Goal: Task Accomplishment & Management: Manage account settings

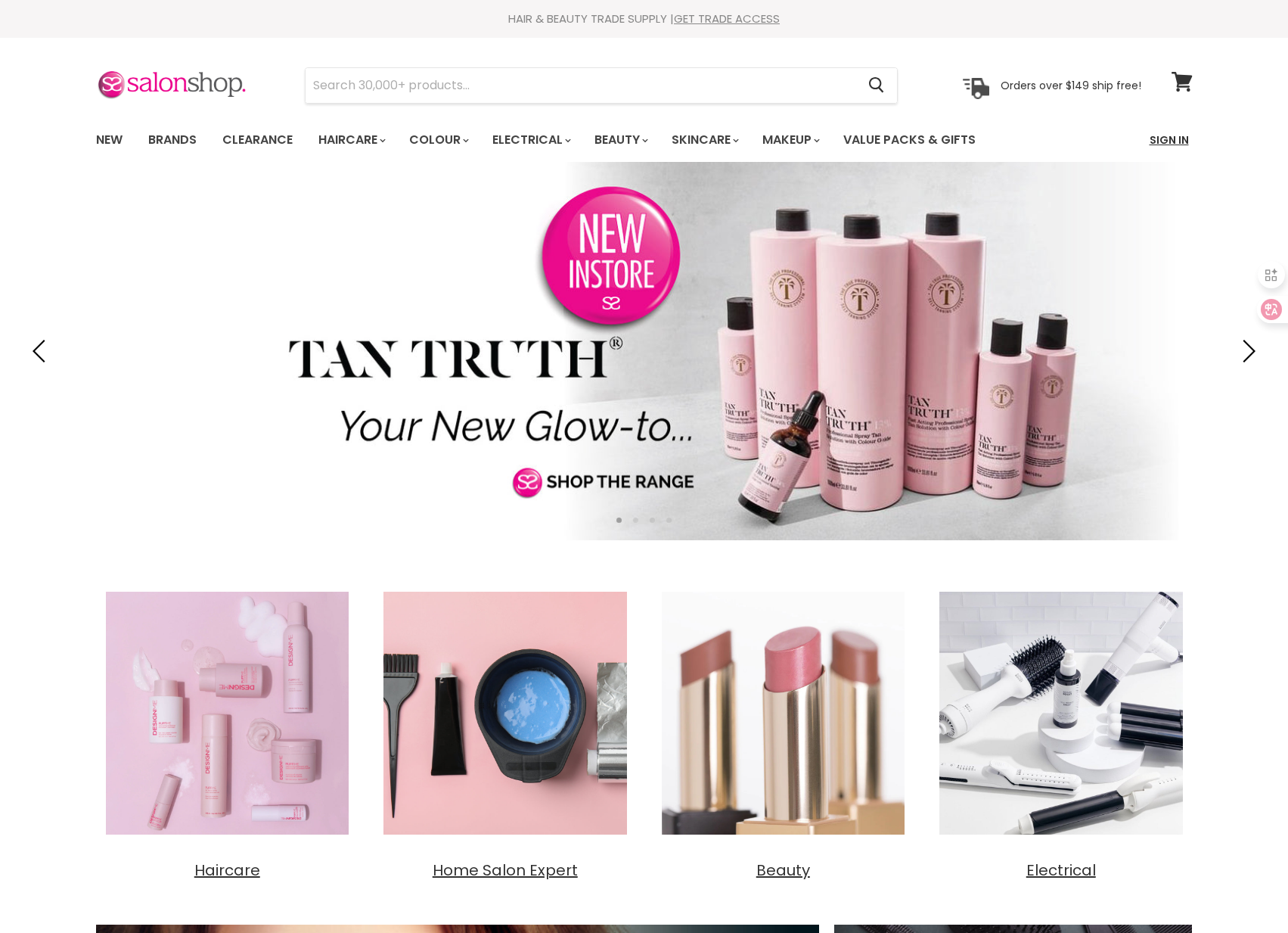
click at [1167, 138] on link "Sign In" at bounding box center [1169, 140] width 57 height 32
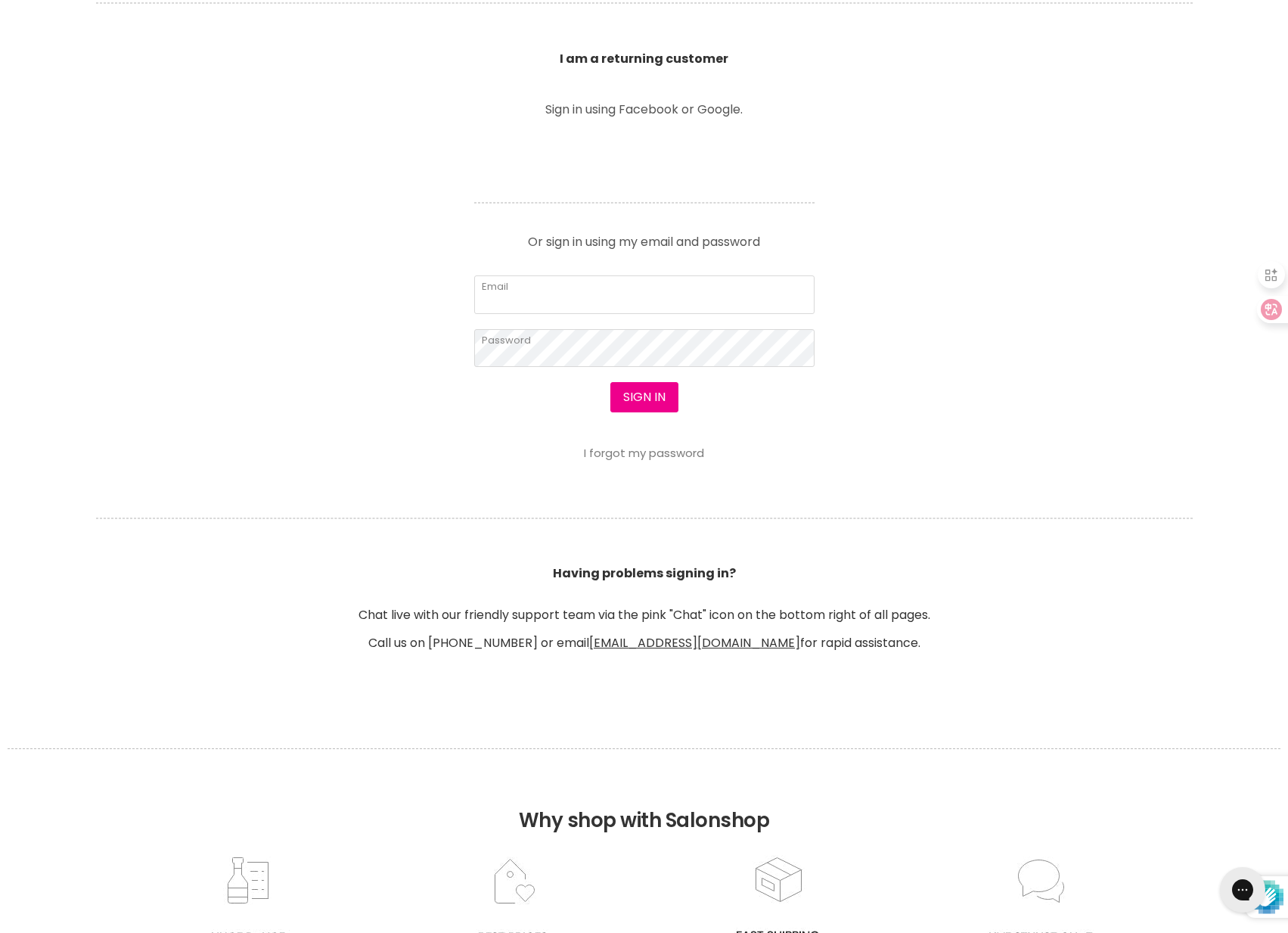
scroll to position [537, 0]
type input "[EMAIL_ADDRESS][DOMAIN_NAME]"
click at [651, 407] on button "Sign in" at bounding box center [645, 399] width 68 height 30
click at [645, 399] on button "Sign in" at bounding box center [645, 399] width 68 height 30
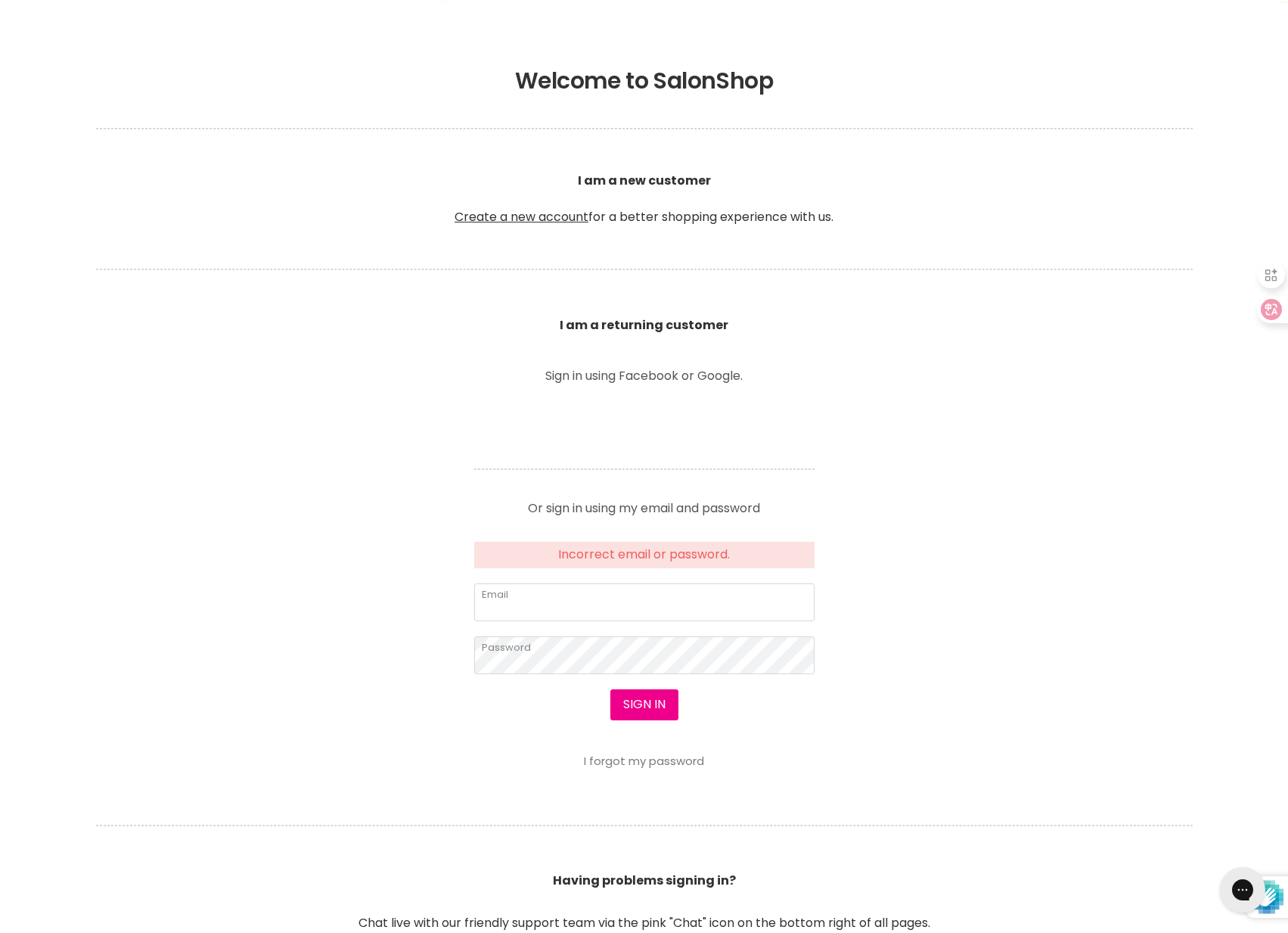
type input "maverick.git@gmail.com"
click at [675, 758] on link "I forgot my password" at bounding box center [644, 760] width 121 height 16
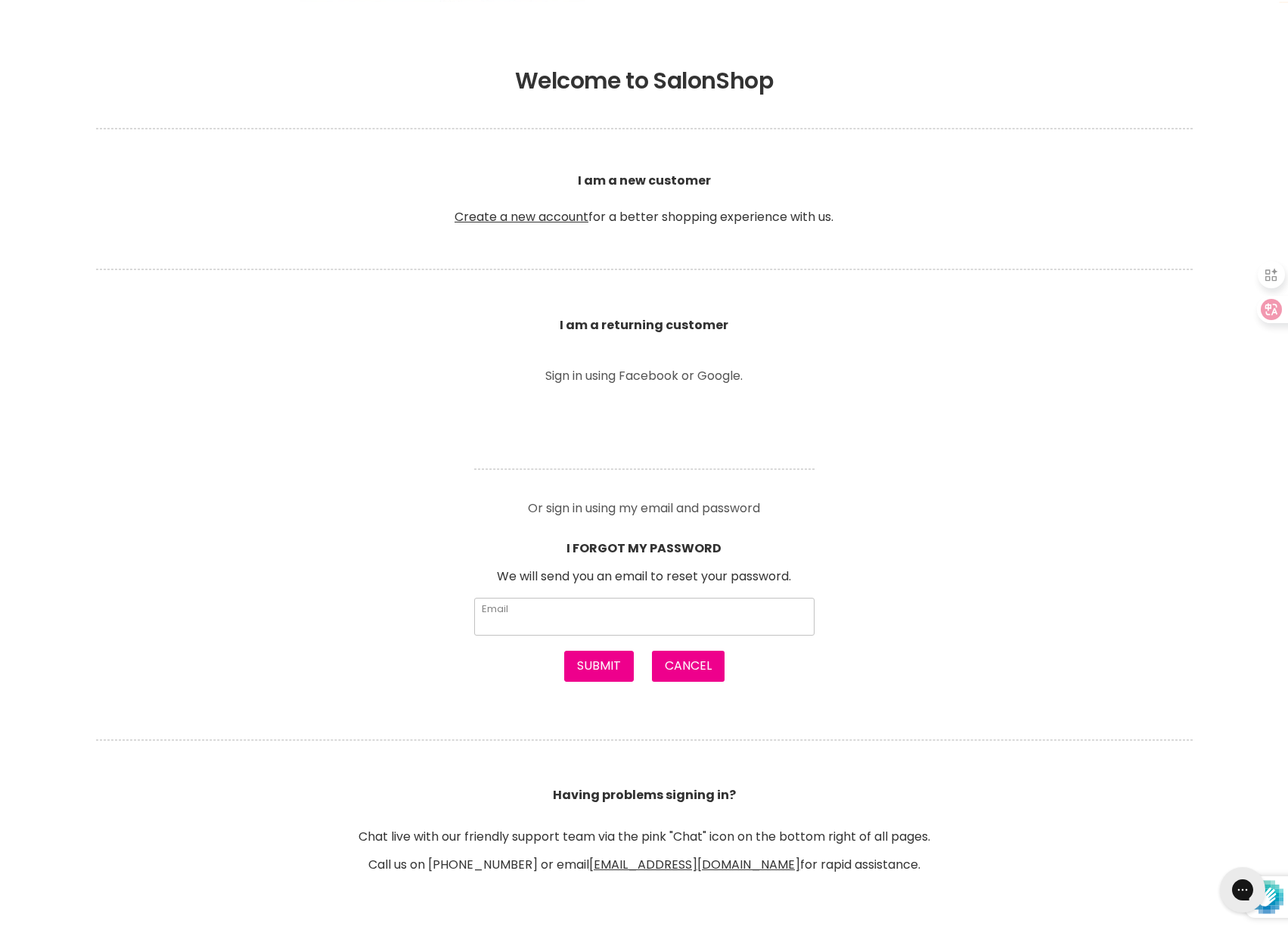
click at [632, 617] on input "Email" at bounding box center [644, 616] width 340 height 37
click at [573, 608] on input "Email" at bounding box center [644, 616] width 340 height 37
paste input "maverick.git@gmail.com"
type input "maverick.git@gmail.com"
click at [602, 672] on button "Submit" at bounding box center [599, 666] width 70 height 30
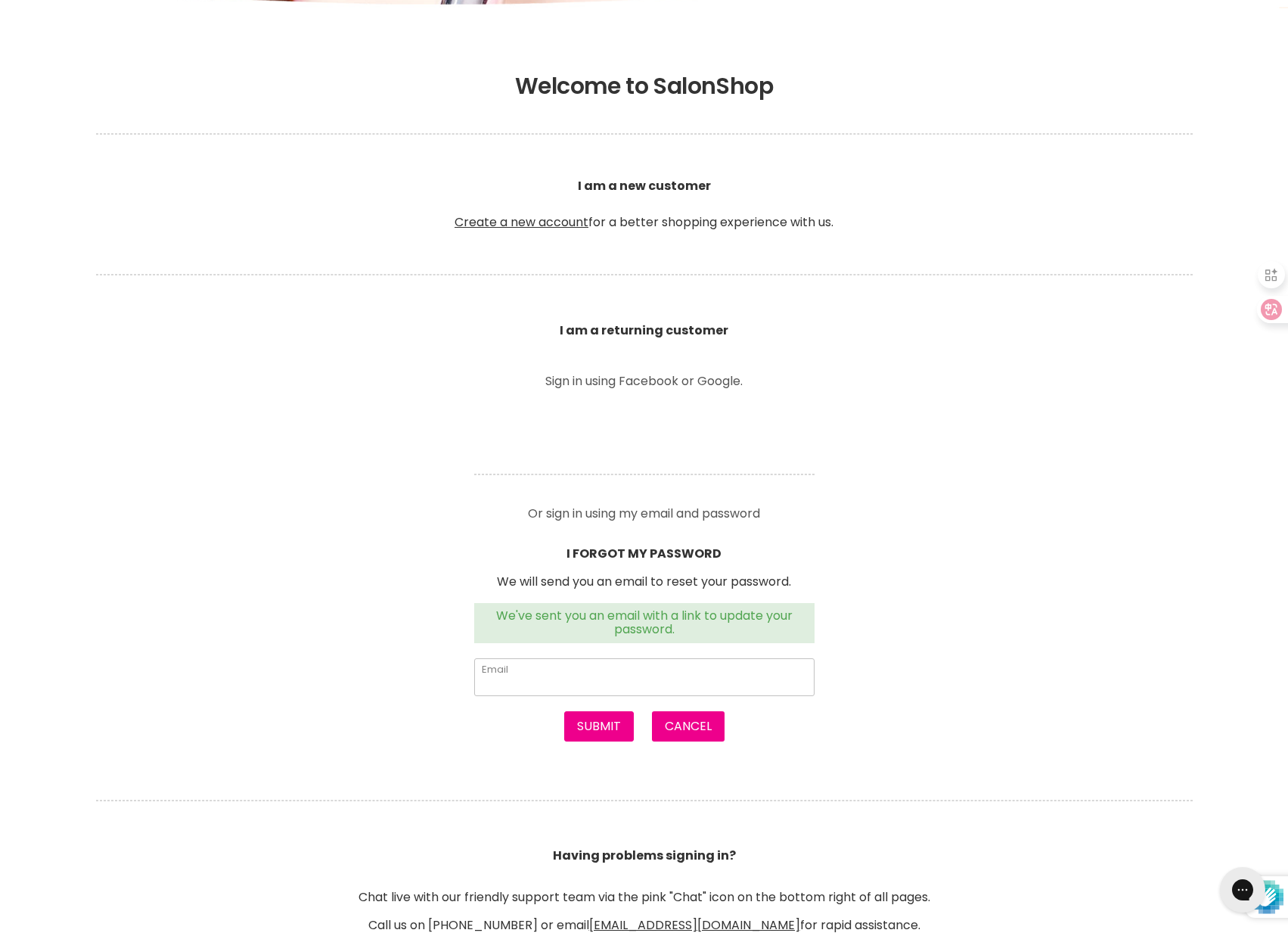
click at [566, 674] on input "Email" at bounding box center [644, 677] width 340 height 37
paste input "maverick.git@gmail.com"
type input "maverick.git@gmail.com"
click at [594, 731] on button "Submit" at bounding box center [599, 726] width 70 height 30
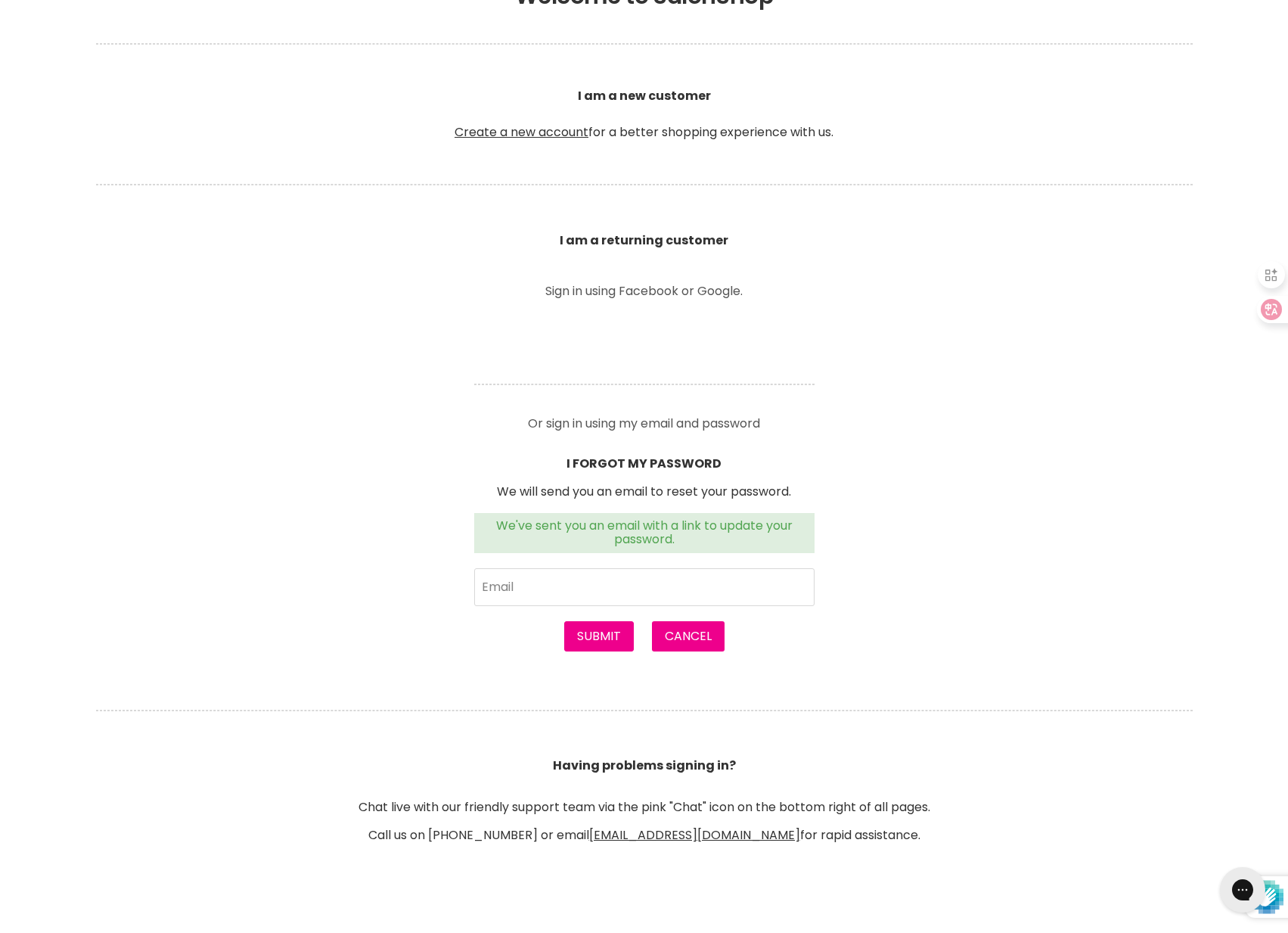
scroll to position [438, 0]
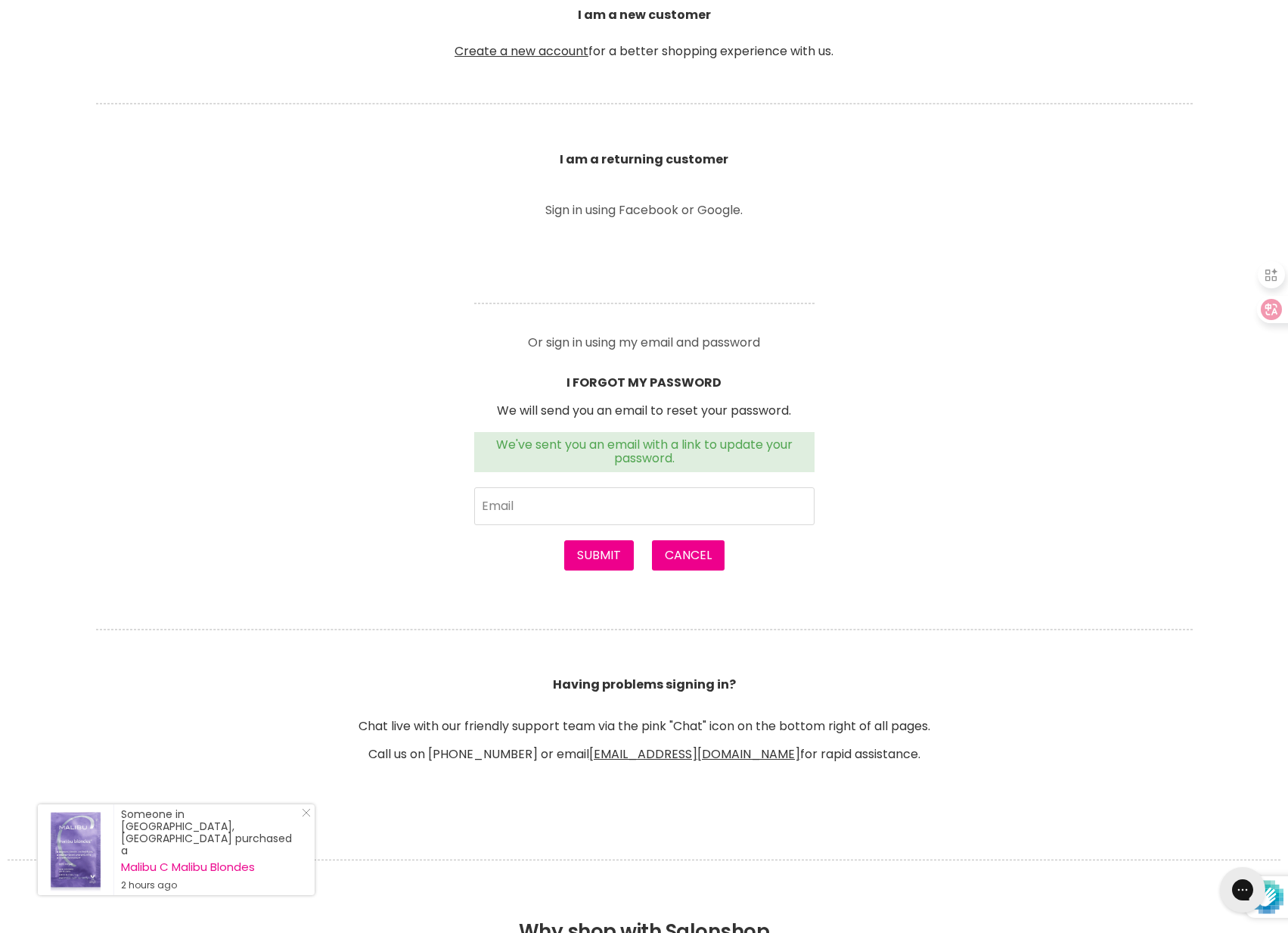
click at [726, 406] on p "We will send you an email to reset your password." at bounding box center [644, 410] width 340 height 13
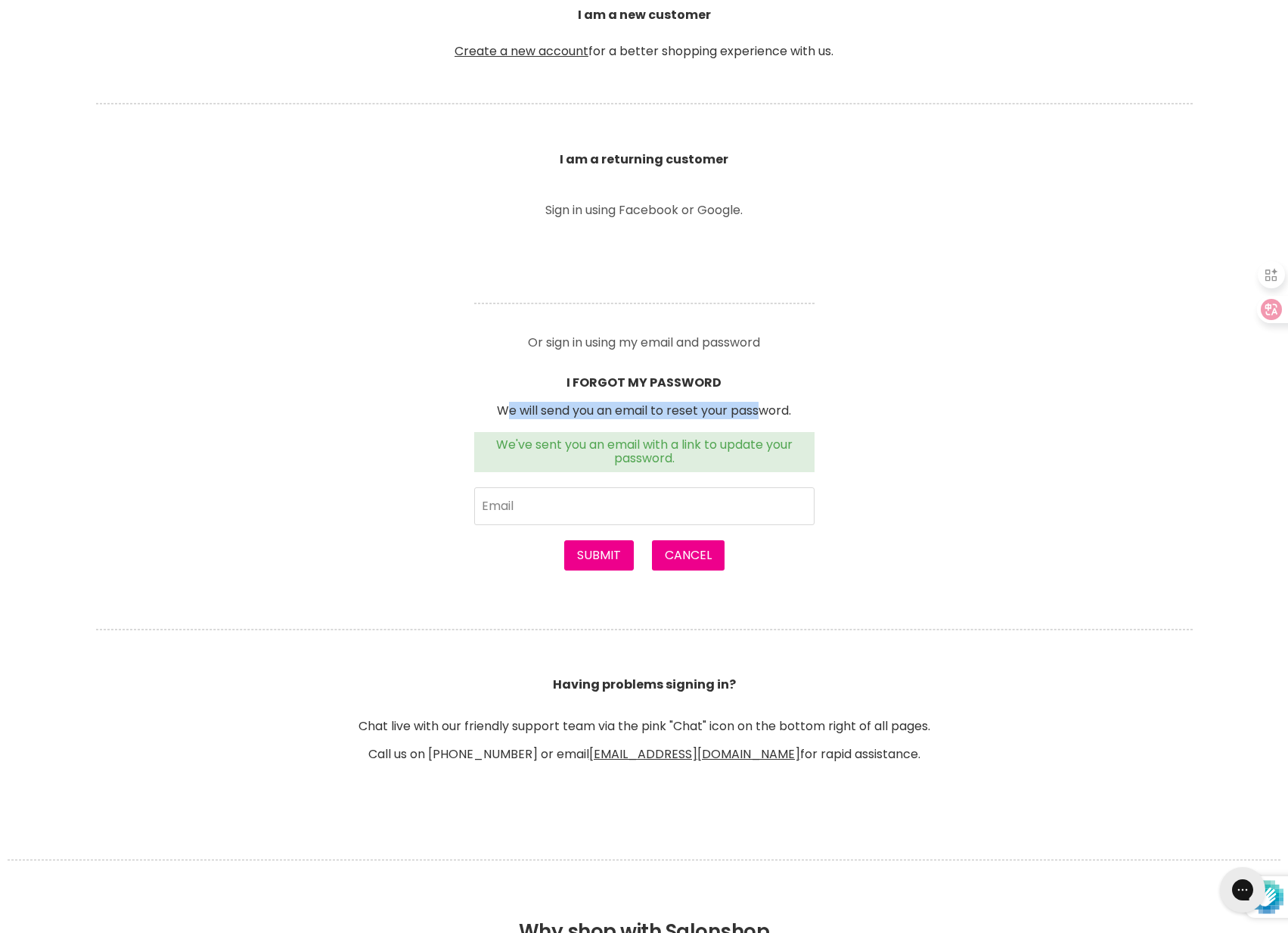
drag, startPoint x: 508, startPoint y: 409, endPoint x: 768, endPoint y: 411, distance: 260.0
click at [765, 411] on p "We will send you an email to reset your password." at bounding box center [644, 410] width 340 height 13
click at [943, 411] on section "Welcome to SalonShop I am a new customer Create a new account for a better shop…" at bounding box center [644, 350] width 1288 height 943
click at [695, 379] on b "I FORGOT MY PASSWORD" at bounding box center [644, 382] width 155 height 17
click at [693, 341] on p "Or sign in using my email and password" at bounding box center [644, 336] width 340 height 24
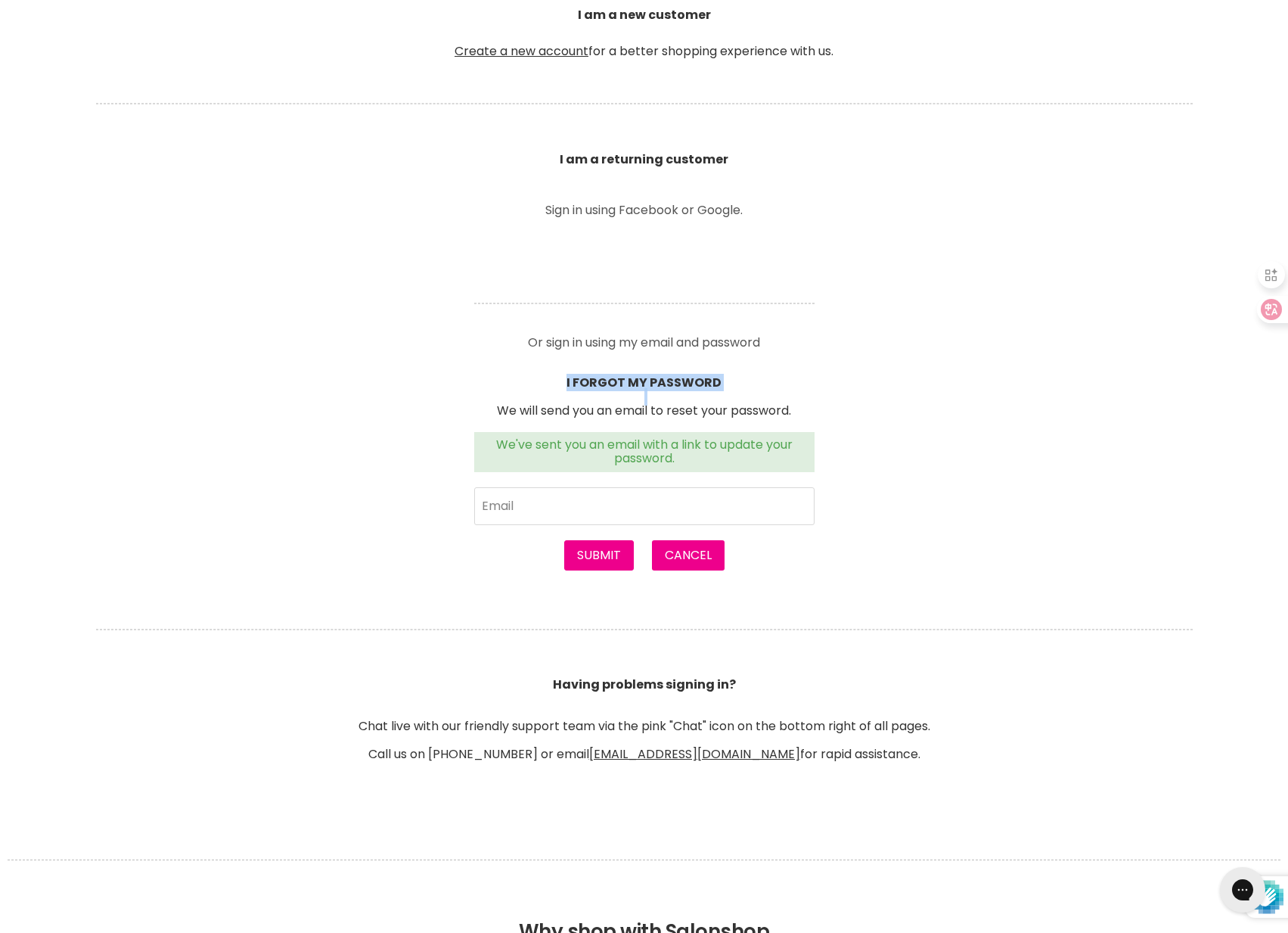
drag, startPoint x: 566, startPoint y: 378, endPoint x: 882, endPoint y: 421, distance: 318.9
click at [876, 419] on section "Welcome to SalonShop I am a new customer Create a new account for a better shop…" at bounding box center [644, 350] width 1288 height 943
click at [892, 432] on section "Welcome to SalonShop I am a new customer Create a new account for a better shop…" at bounding box center [644, 350] width 1288 height 943
click at [697, 444] on p "We've sent you an email with a link to update your password." at bounding box center [644, 452] width 322 height 28
click at [602, 514] on input "Email" at bounding box center [644, 505] width 340 height 37
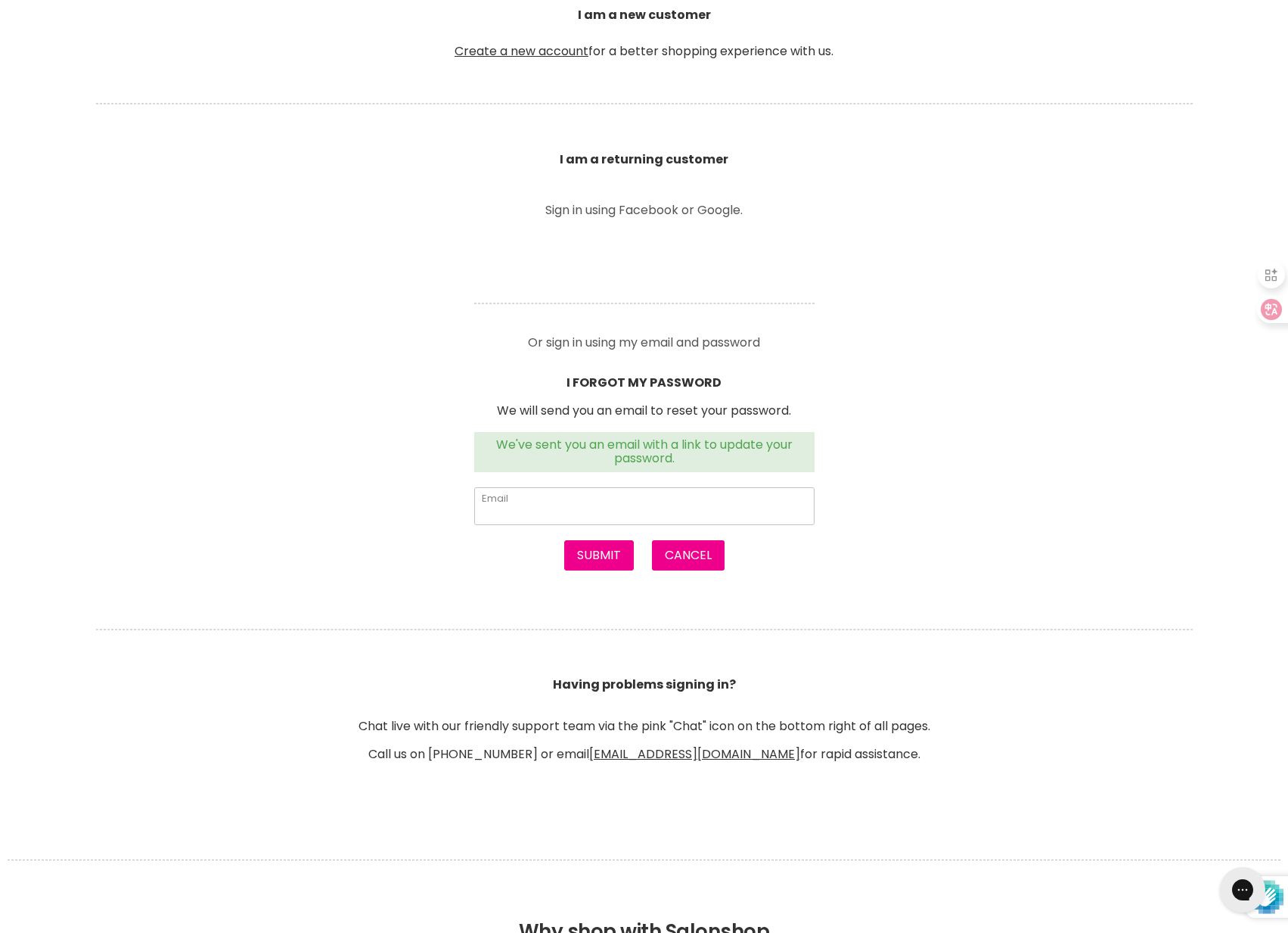
paste input "[EMAIL_ADDRESS][DOMAIN_NAME]"
type input "[EMAIL_ADDRESS][DOMAIN_NAME]"
click at [597, 561] on button "Submit" at bounding box center [599, 555] width 70 height 30
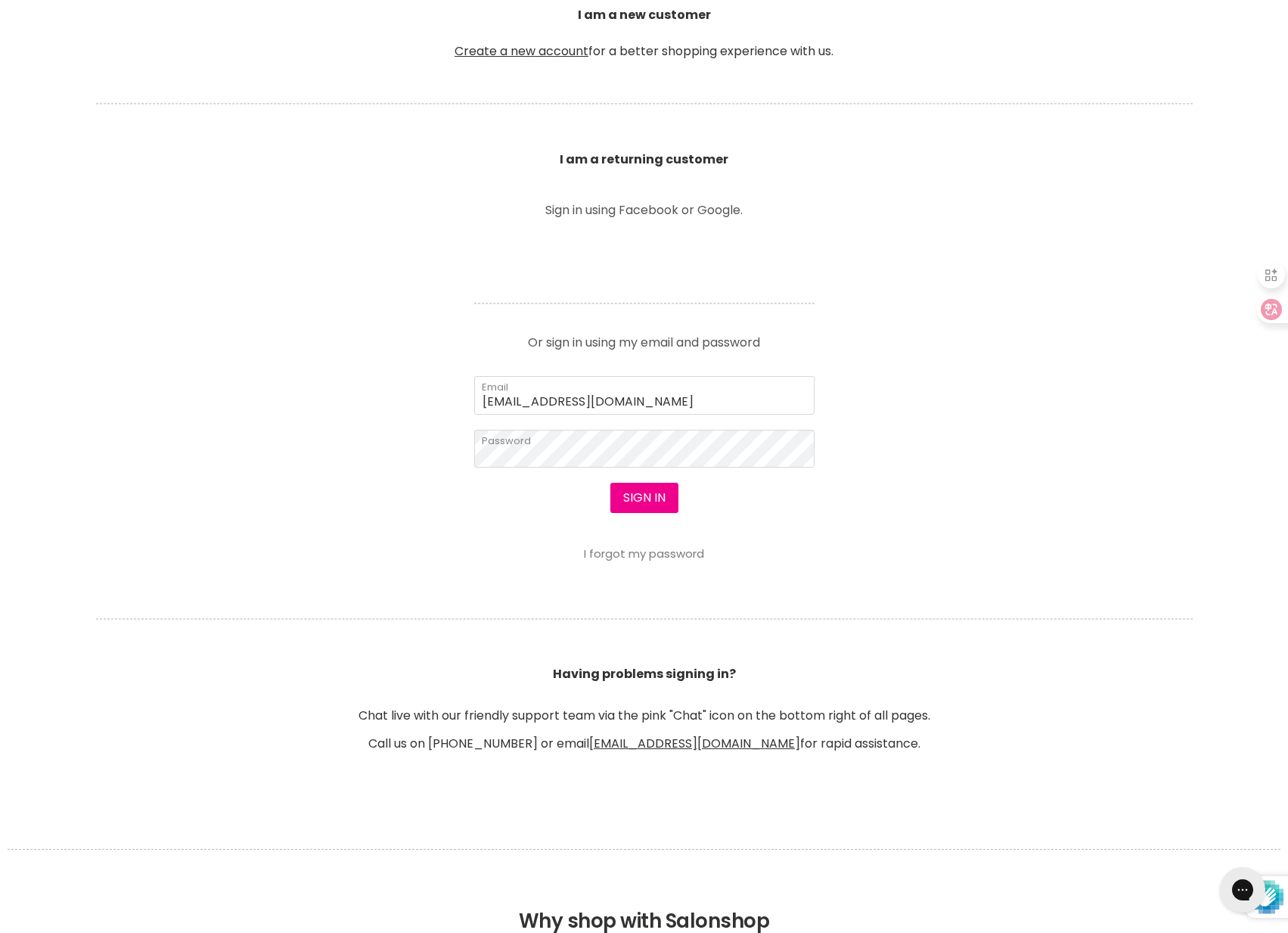
click at [673, 555] on link "I forgot my password" at bounding box center [644, 553] width 121 height 16
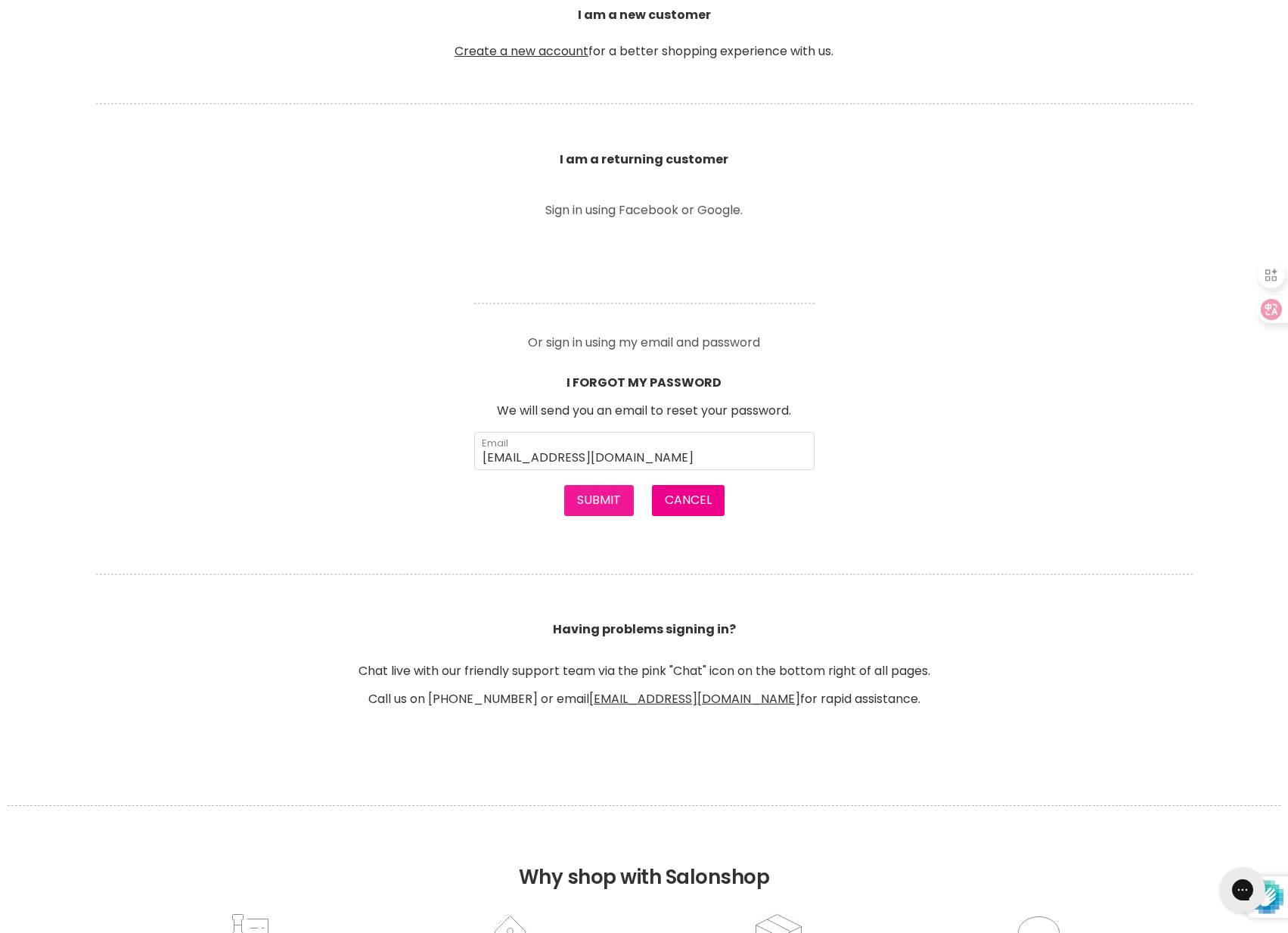
click at [587, 498] on button "Submit" at bounding box center [599, 500] width 70 height 30
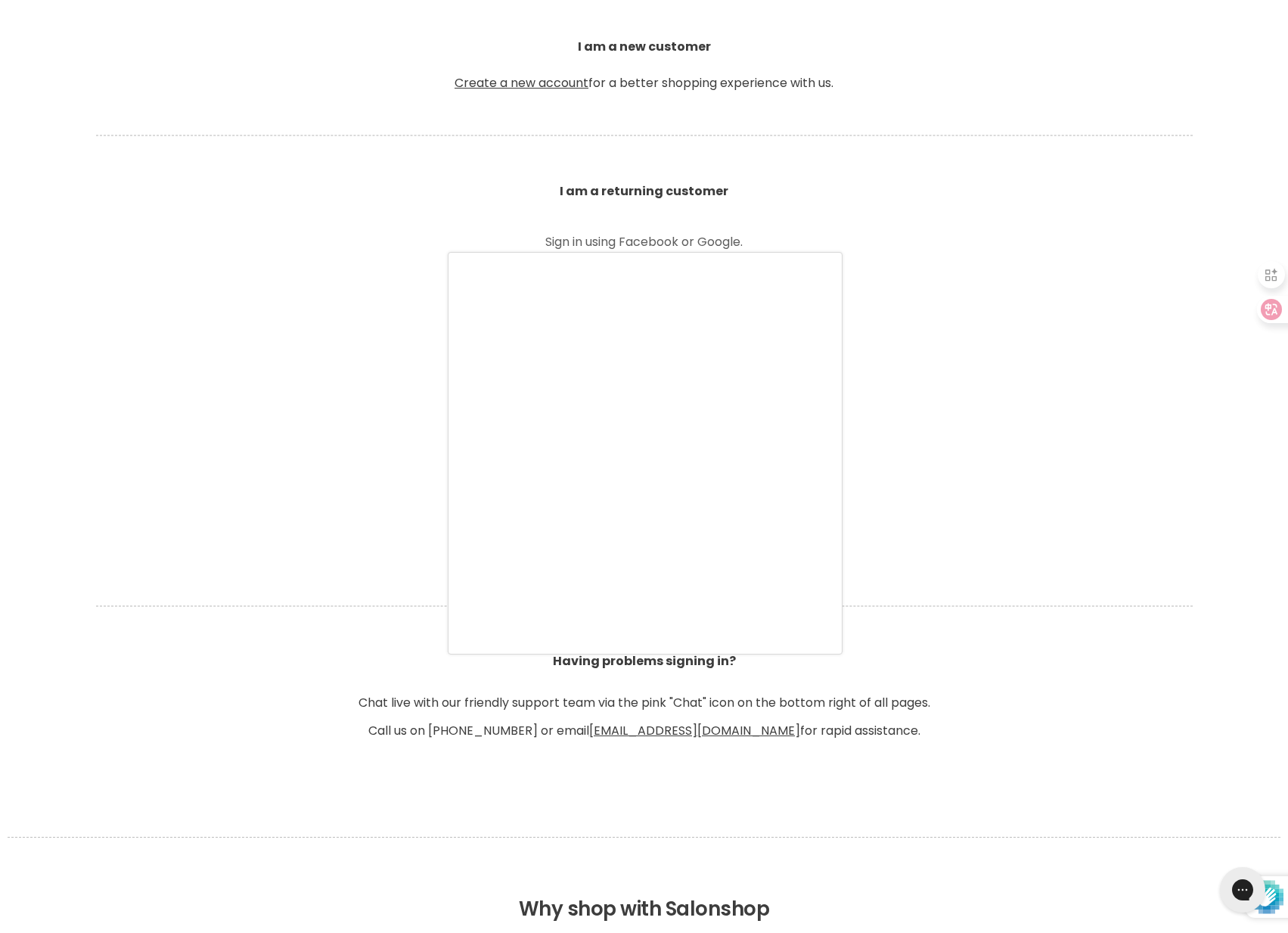
scroll to position [345, 0]
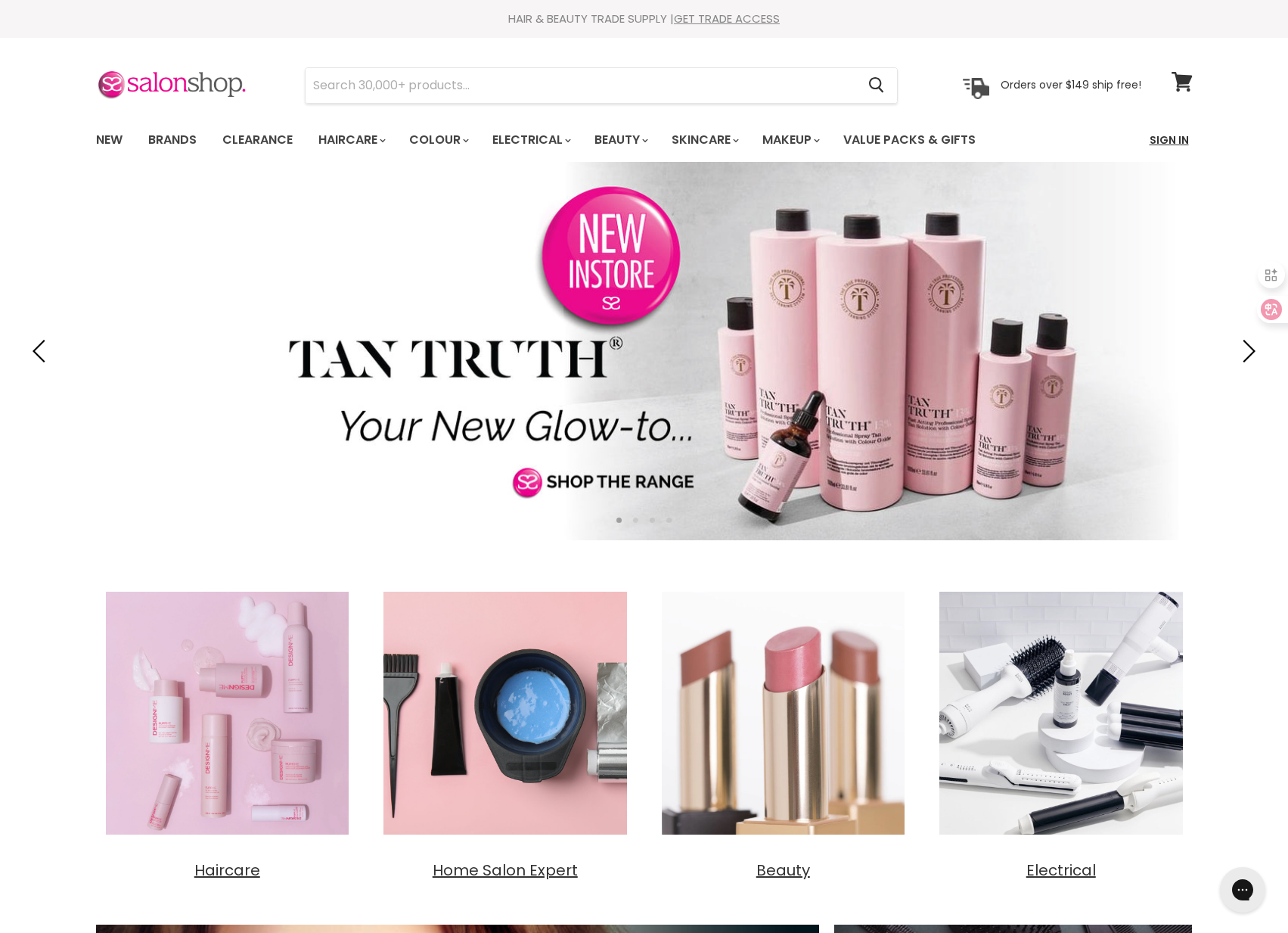
click at [1151, 141] on link "Sign In" at bounding box center [1169, 140] width 57 height 32
